Goal: Transaction & Acquisition: Download file/media

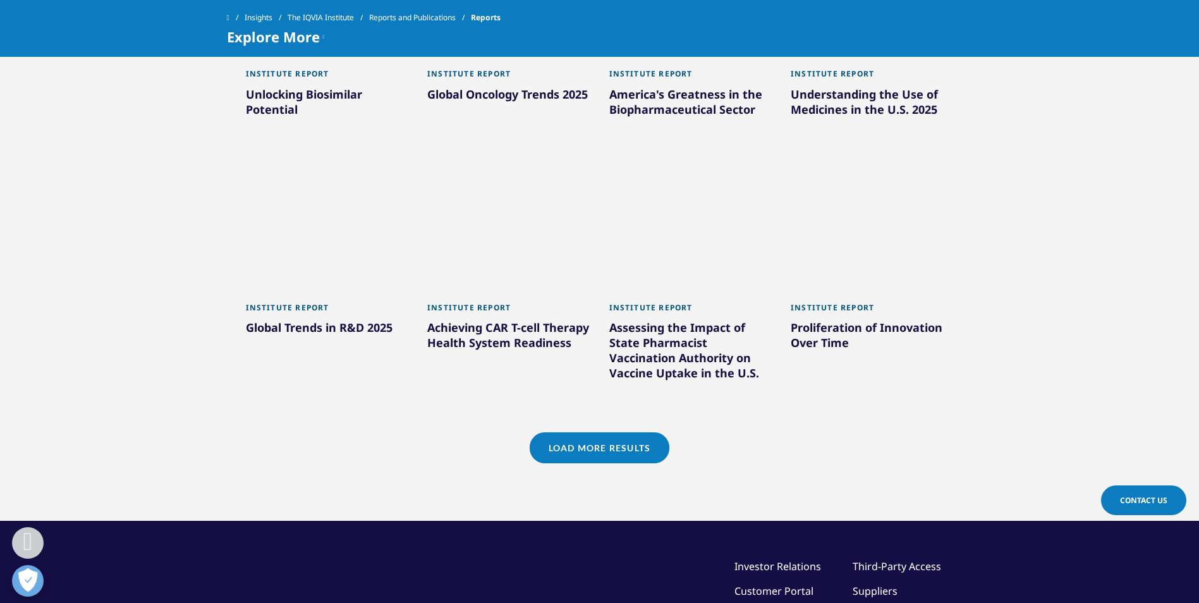
scroll to position [1074, 0]
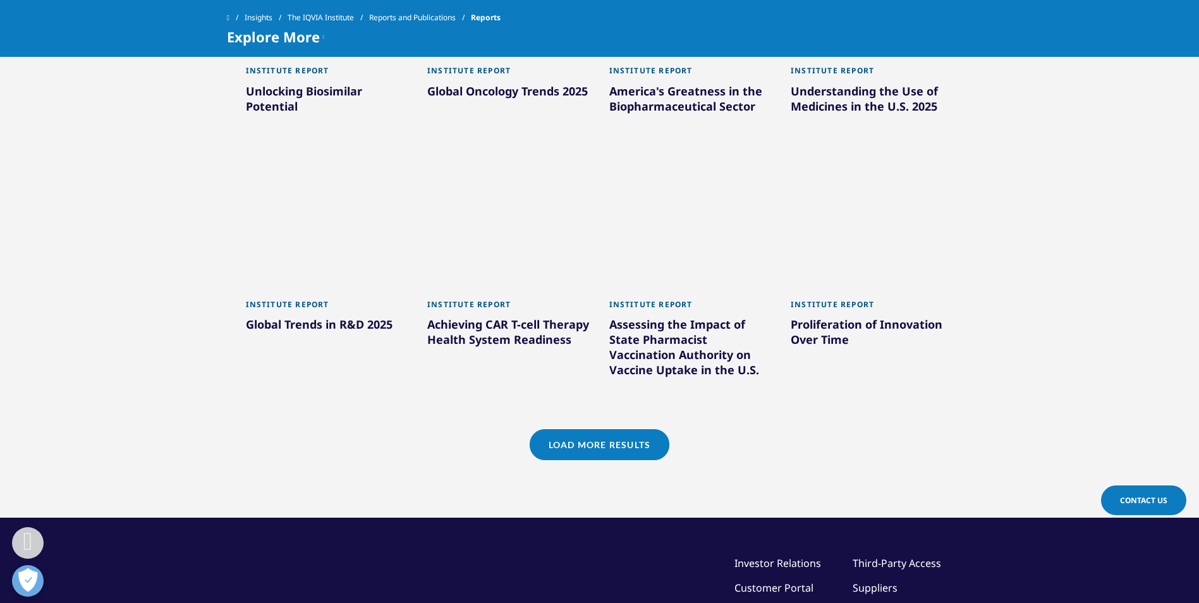
click at [591, 446] on link "Load More Results" at bounding box center [600, 444] width 140 height 31
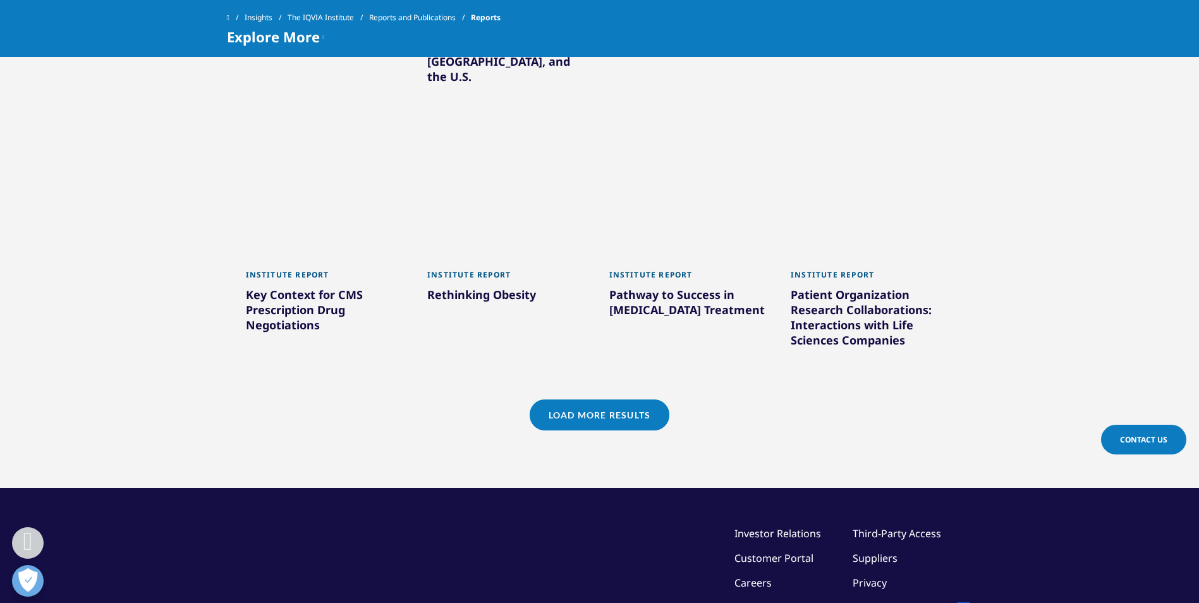
scroll to position [1896, 0]
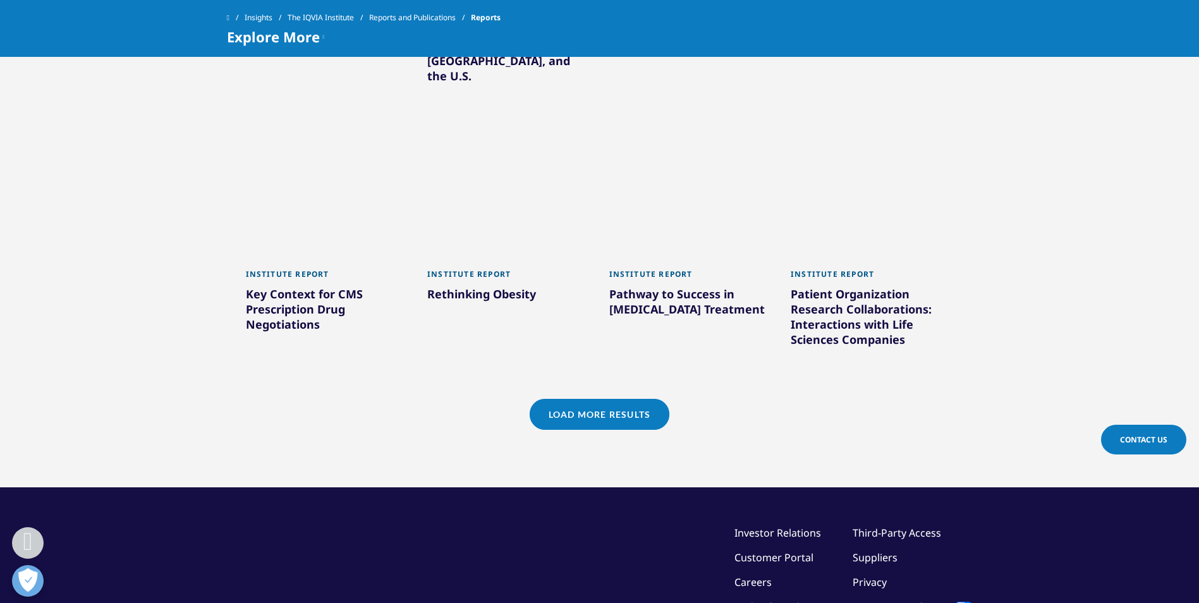
click at [593, 399] on link "Load More Results" at bounding box center [600, 414] width 140 height 31
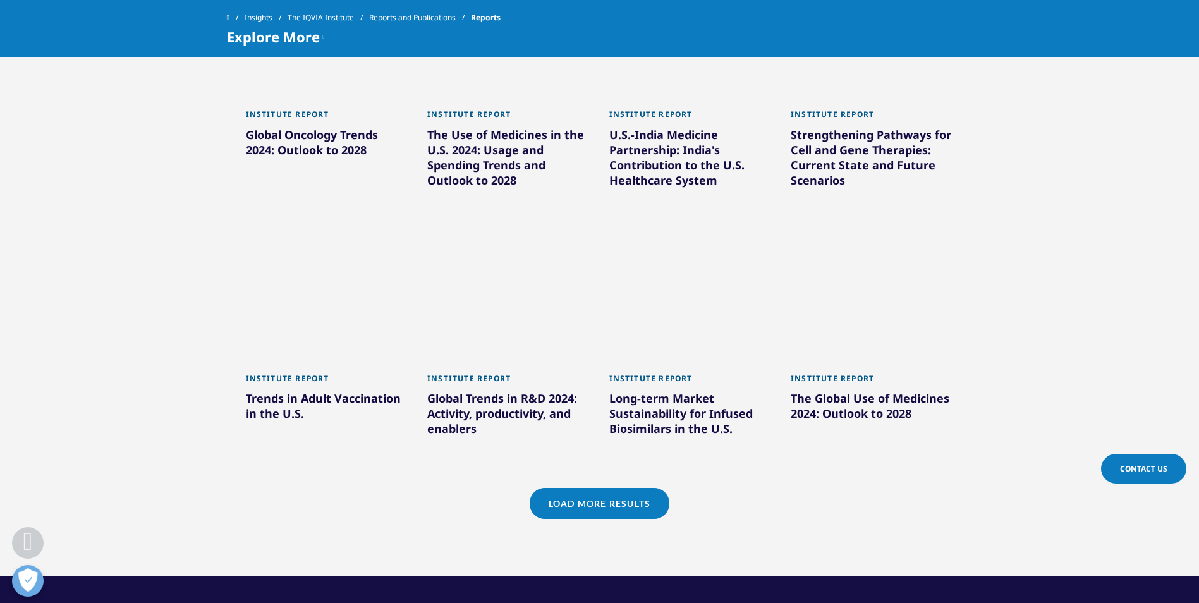
scroll to position [2654, 0]
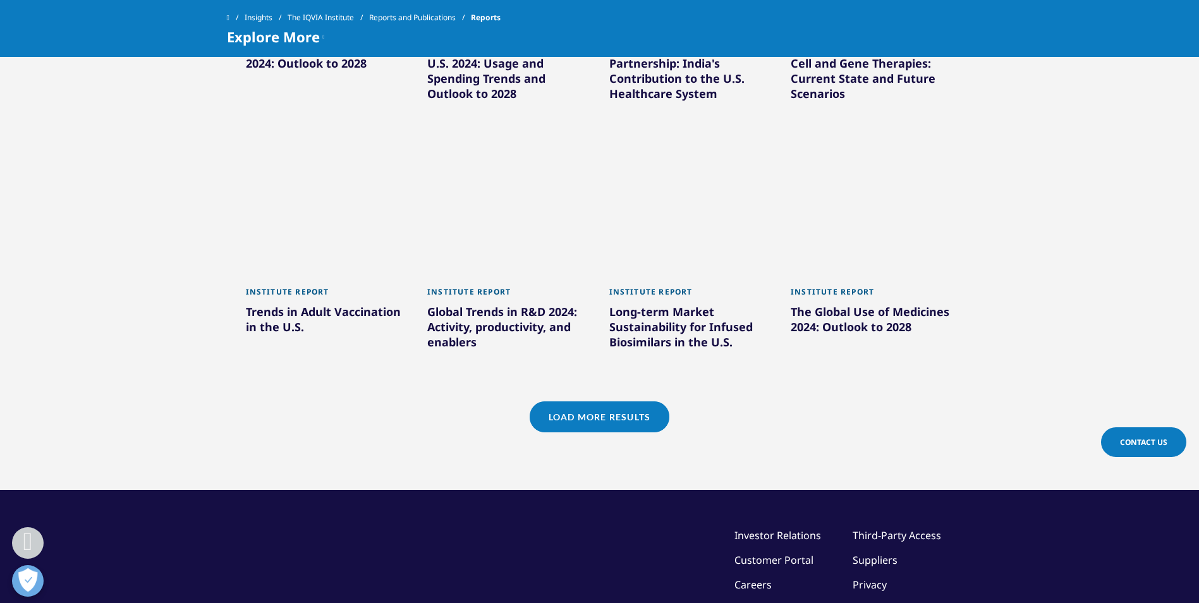
click at [502, 304] on div "Global Trends in R&D 2024: Activity, productivity, and enablers" at bounding box center [508, 329] width 163 height 51
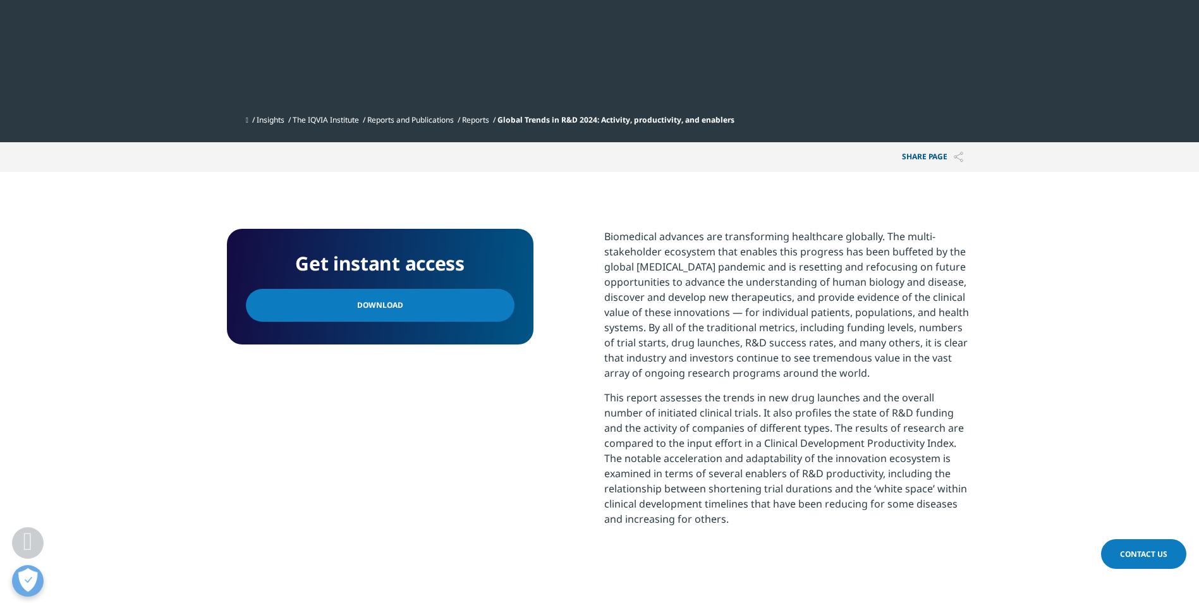
scroll to position [442, 0]
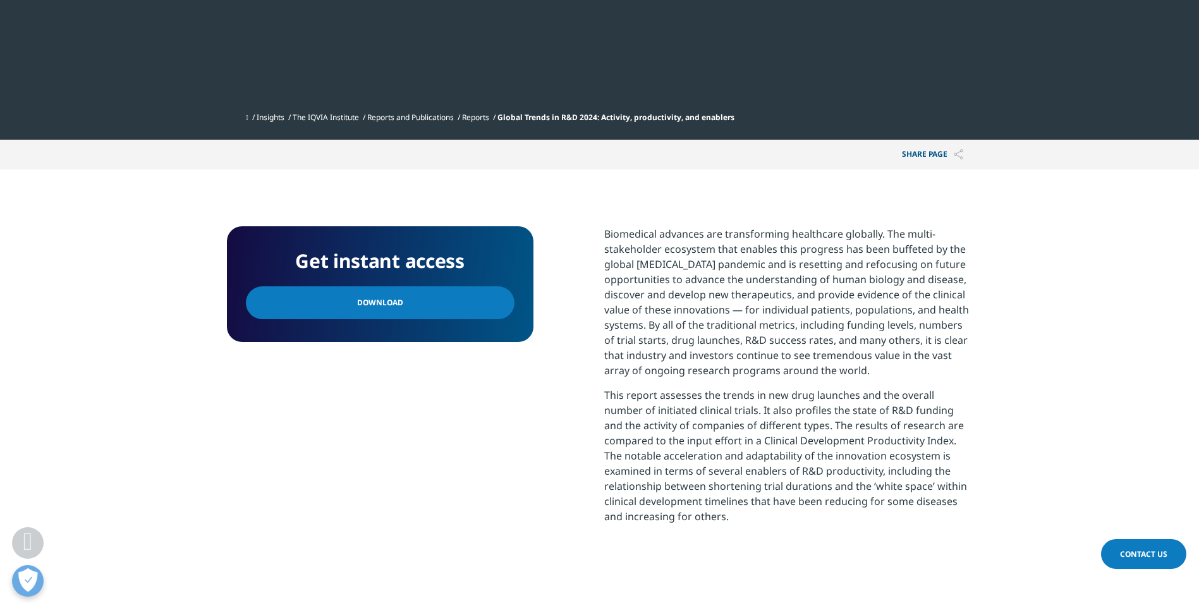
click at [445, 296] on link "Download" at bounding box center [380, 302] width 269 height 33
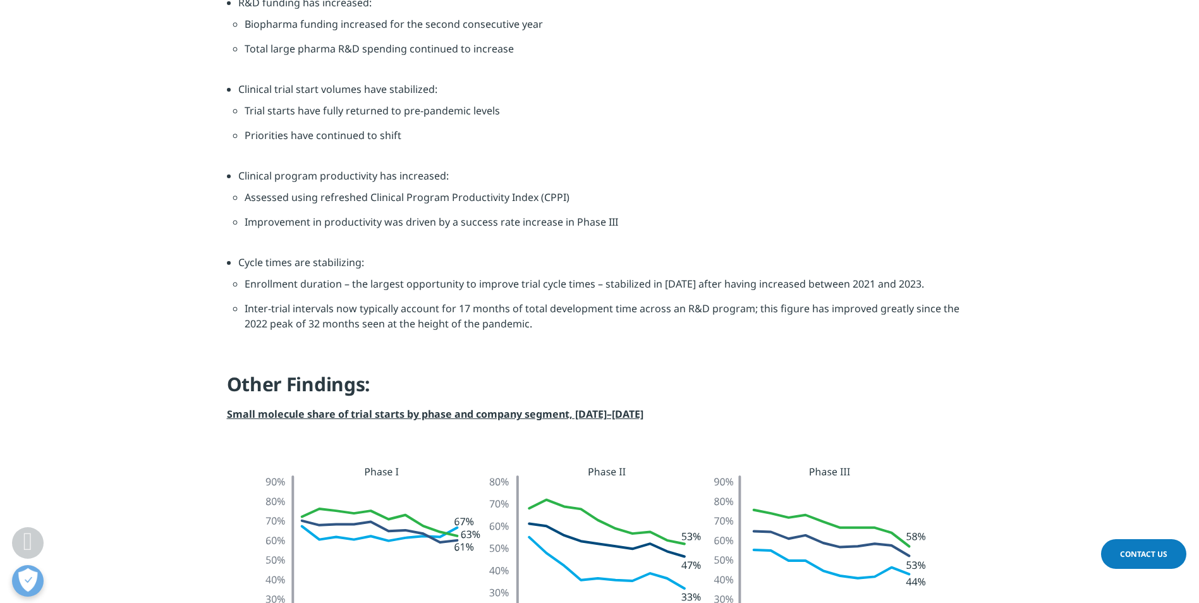
scroll to position [399, 746]
click at [552, 322] on li "Inter-trial intervals now typically account for 17 months of total development …" at bounding box center [606, 321] width 722 height 40
